Goal: Navigation & Orientation: Go to known website

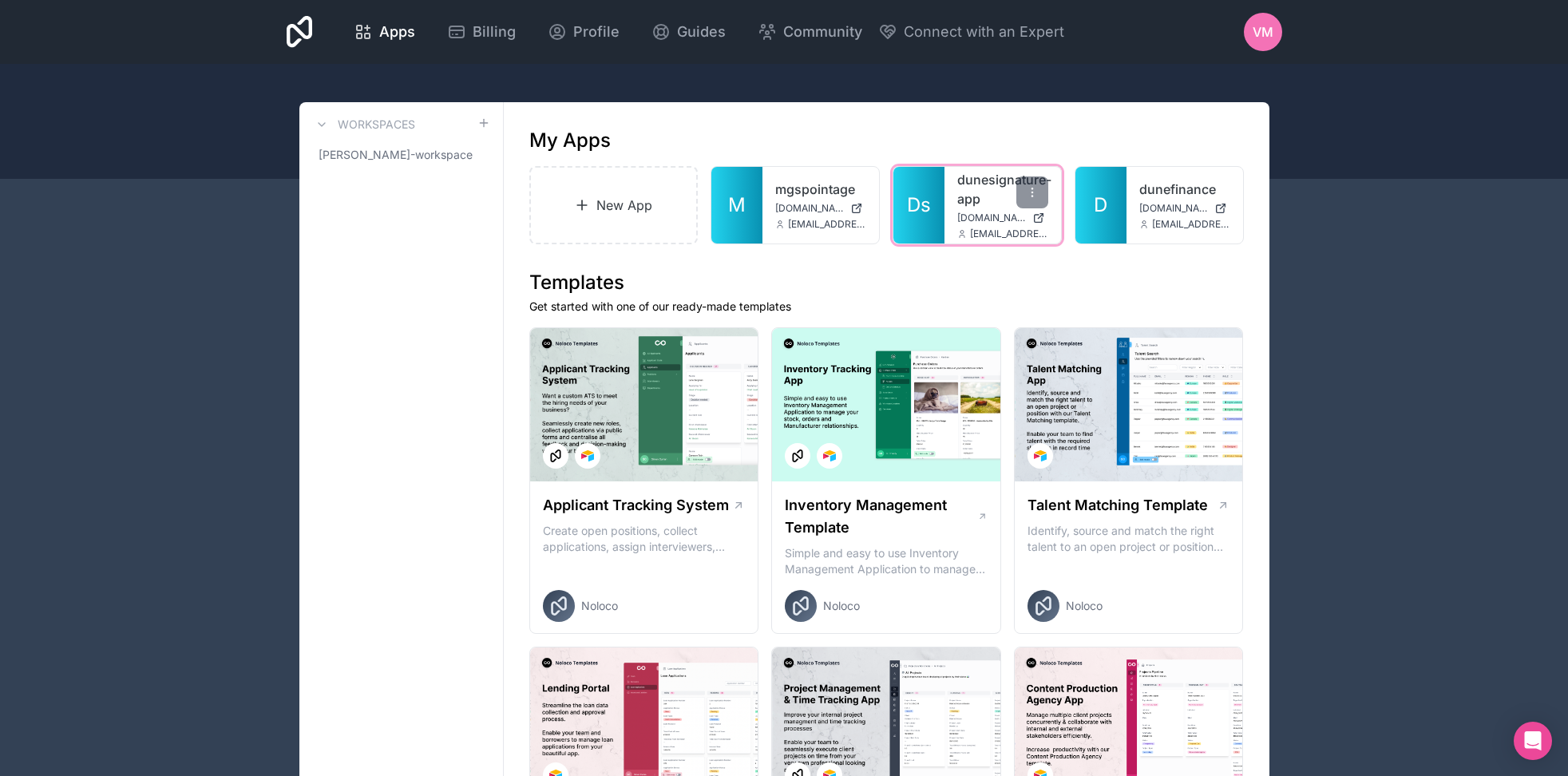
click at [970, 196] on link "dunesignature-app" at bounding box center [1003, 189] width 91 height 38
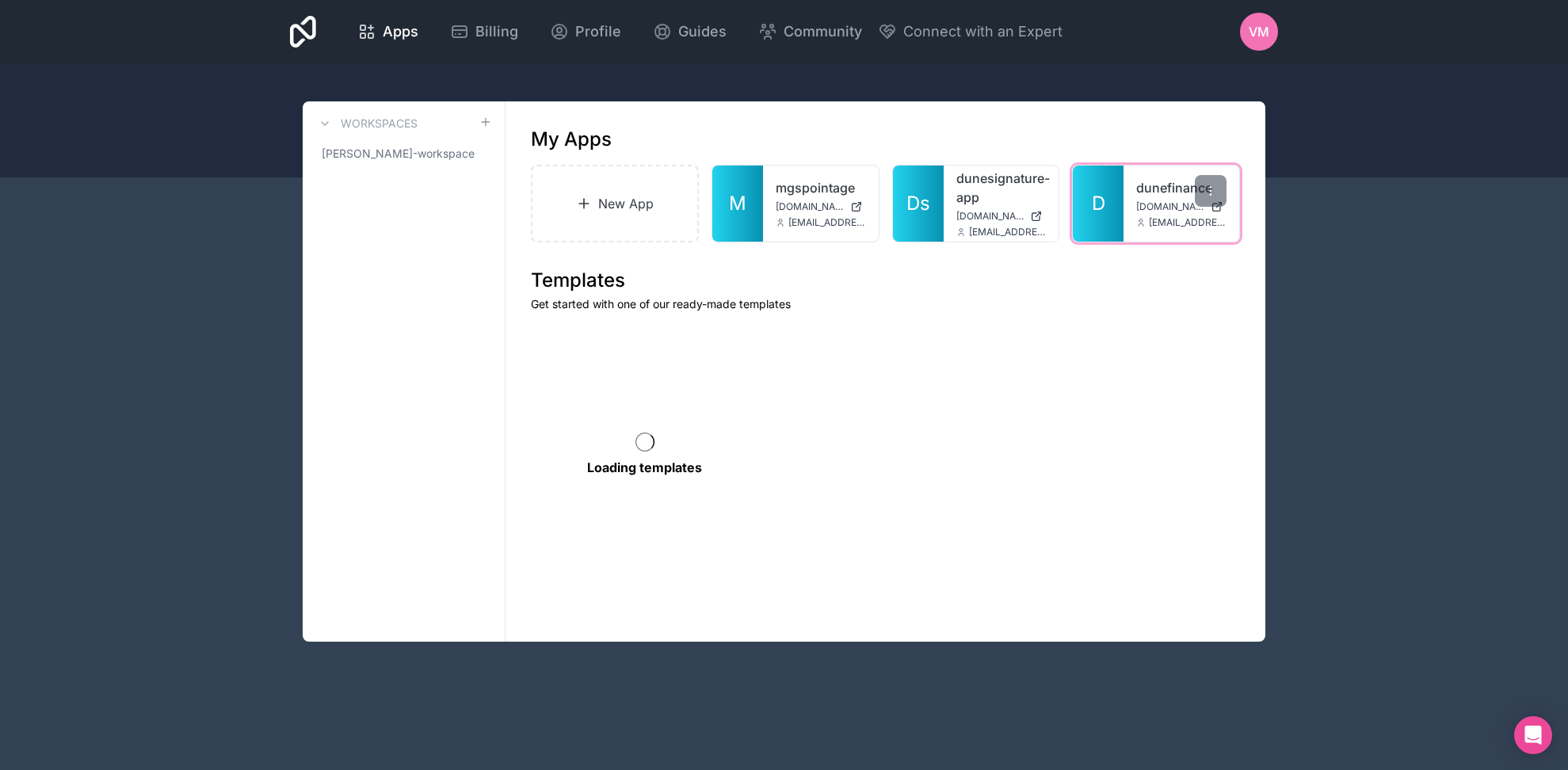
click at [1146, 184] on link "dunefinance" at bounding box center [1181, 188] width 90 height 19
